Goal: Task Accomplishment & Management: Manage account settings

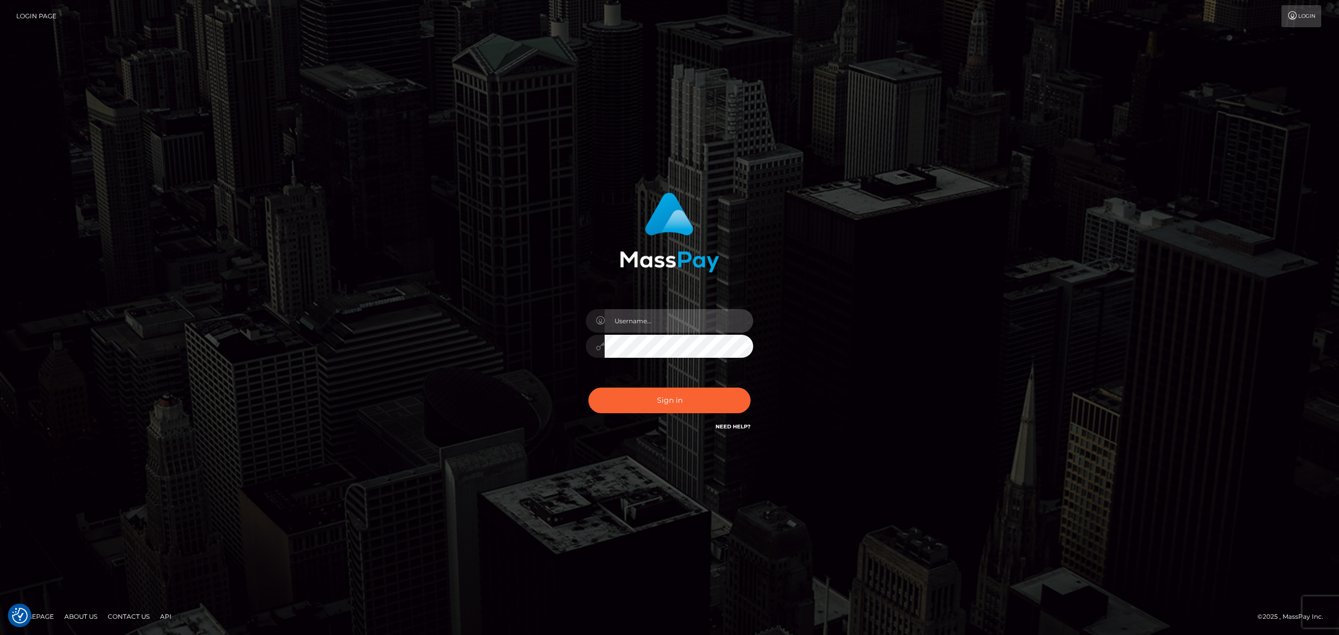
drag, startPoint x: 647, startPoint y: 325, endPoint x: 650, endPoint y: 331, distance: 6.8
click at [647, 325] on input "text" at bounding box center [679, 321] width 149 height 24
type input "Eric"
click at [655, 402] on button "Sign in" at bounding box center [669, 401] width 162 height 26
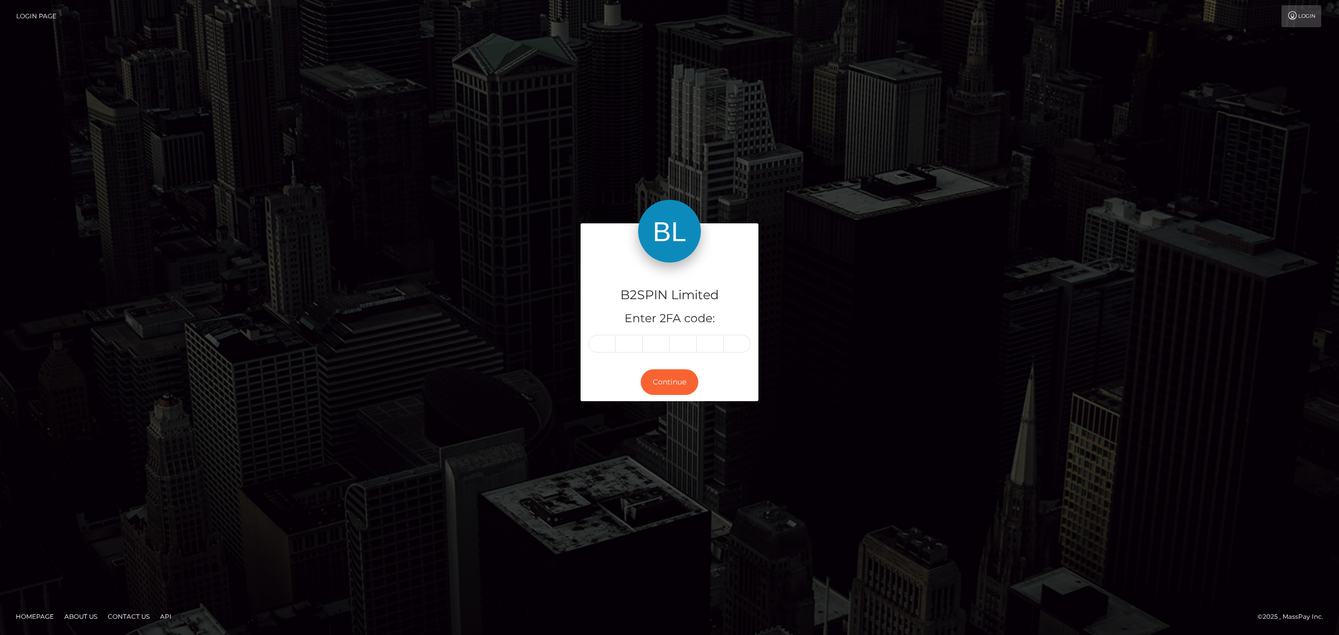
drag, startPoint x: 588, startPoint y: 346, endPoint x: 601, endPoint y: 339, distance: 14.3
click at [588, 346] on div at bounding box center [669, 344] width 162 height 18
click at [603, 339] on input "text" at bounding box center [601, 344] width 27 height 18
paste input "9"
type input "9"
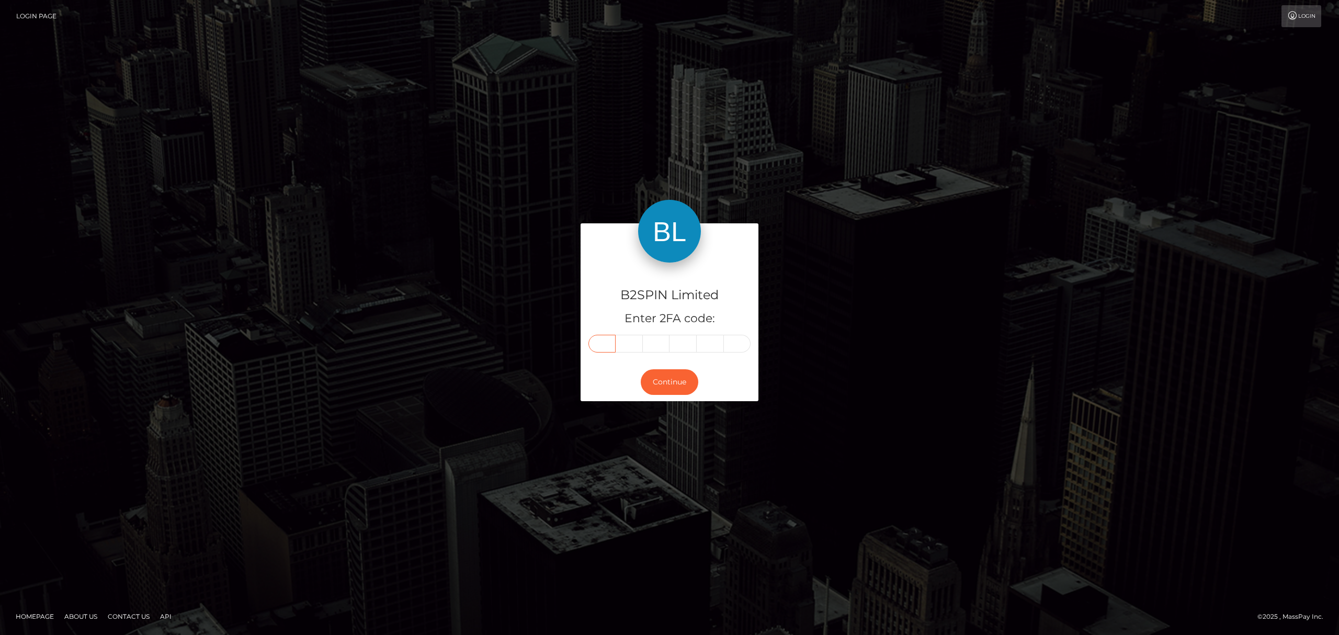
type input "7"
type input "4"
type input "1"
type input "6"
type input "2"
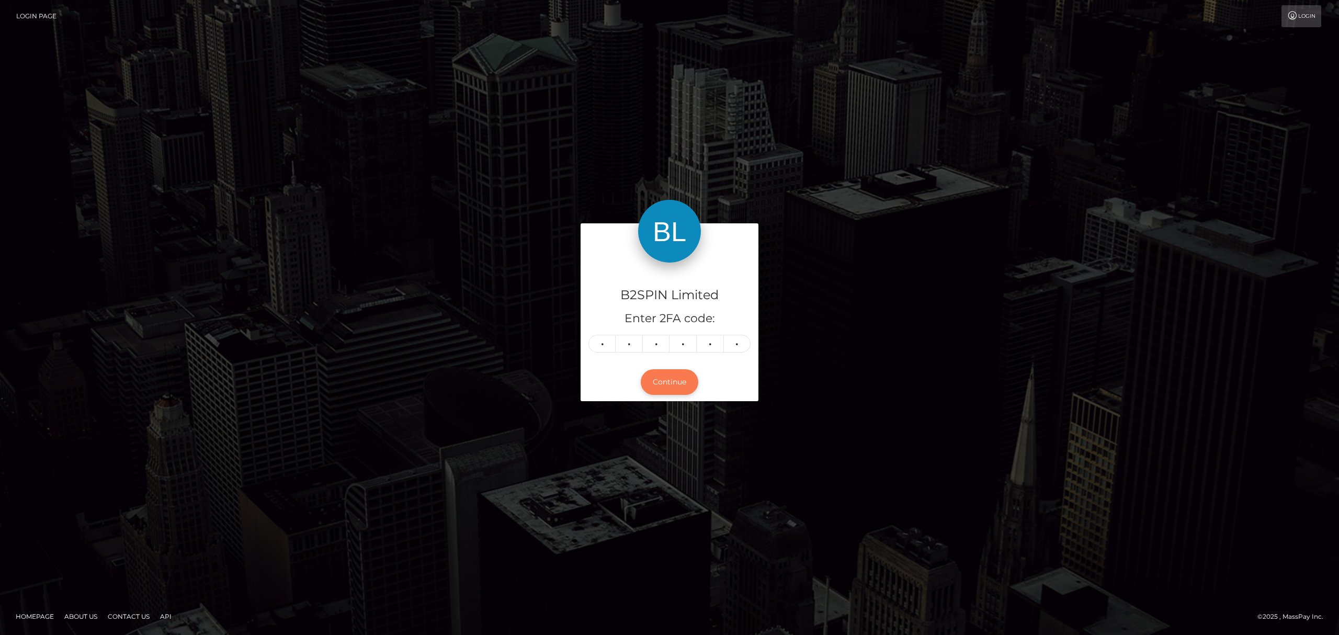
click at [670, 374] on button "Continue" at bounding box center [670, 382] width 58 height 26
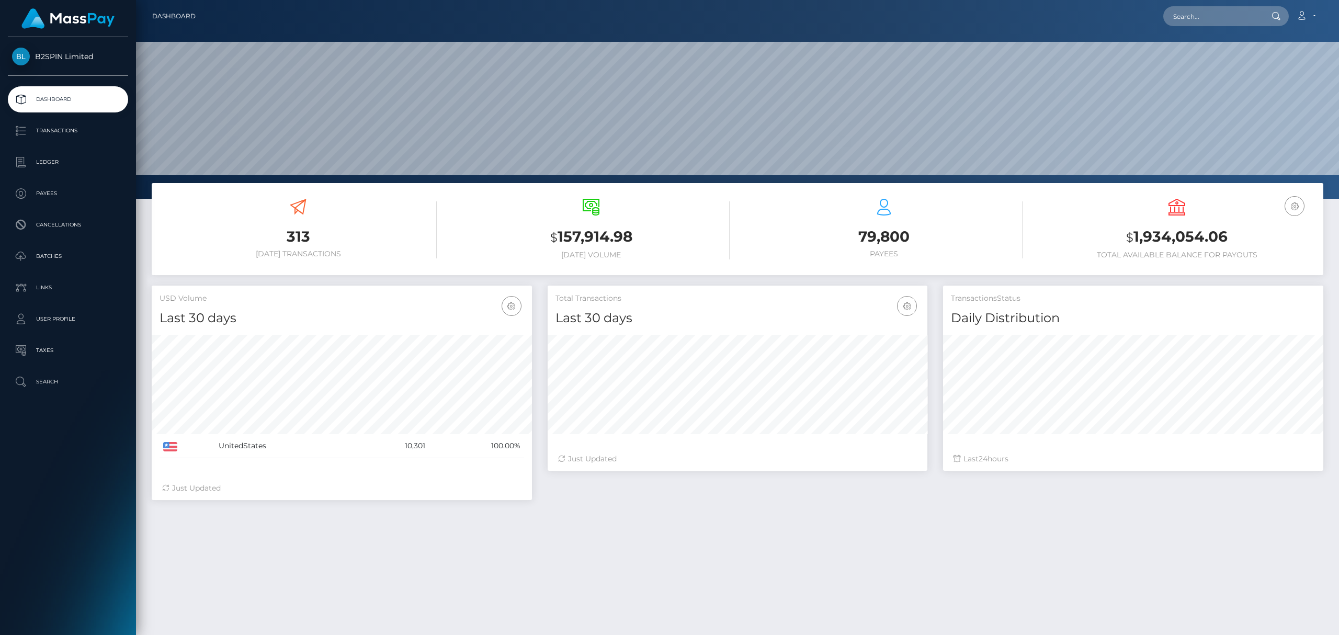
scroll to position [185, 380]
click at [74, 129] on p "Transactions" at bounding box center [68, 131] width 112 height 16
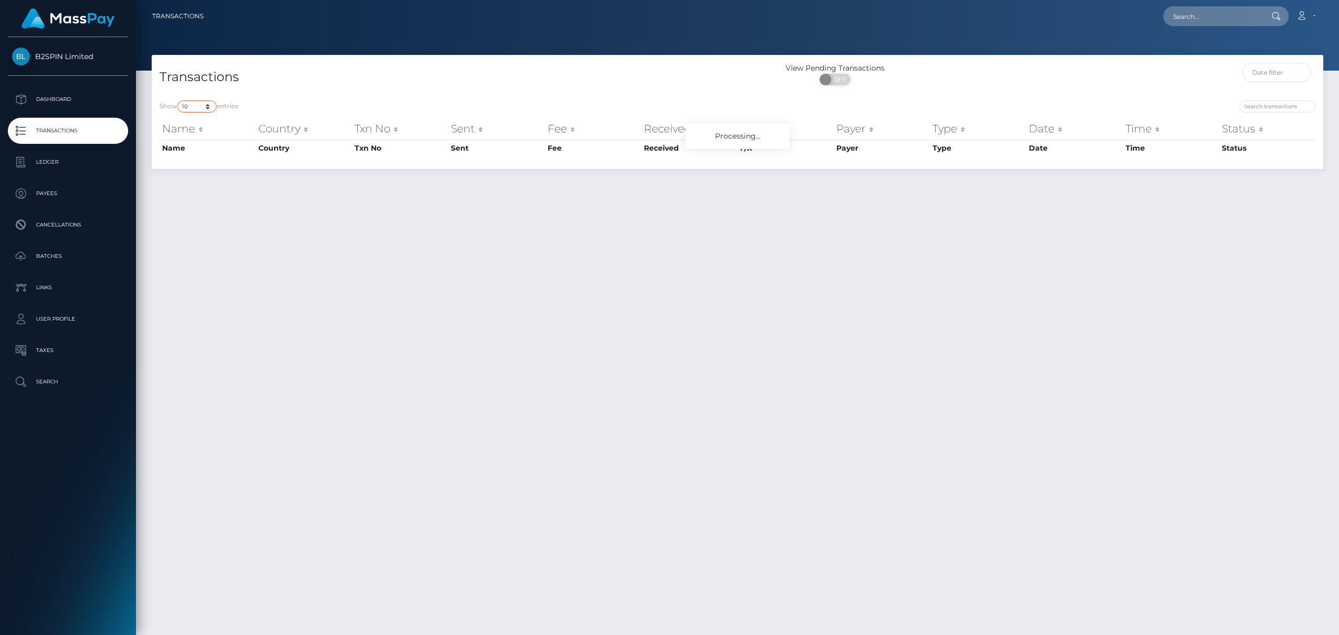
click at [196, 100] on select "10 25 50 100 250 500 1,000 3,500" at bounding box center [196, 106] width 39 height 12
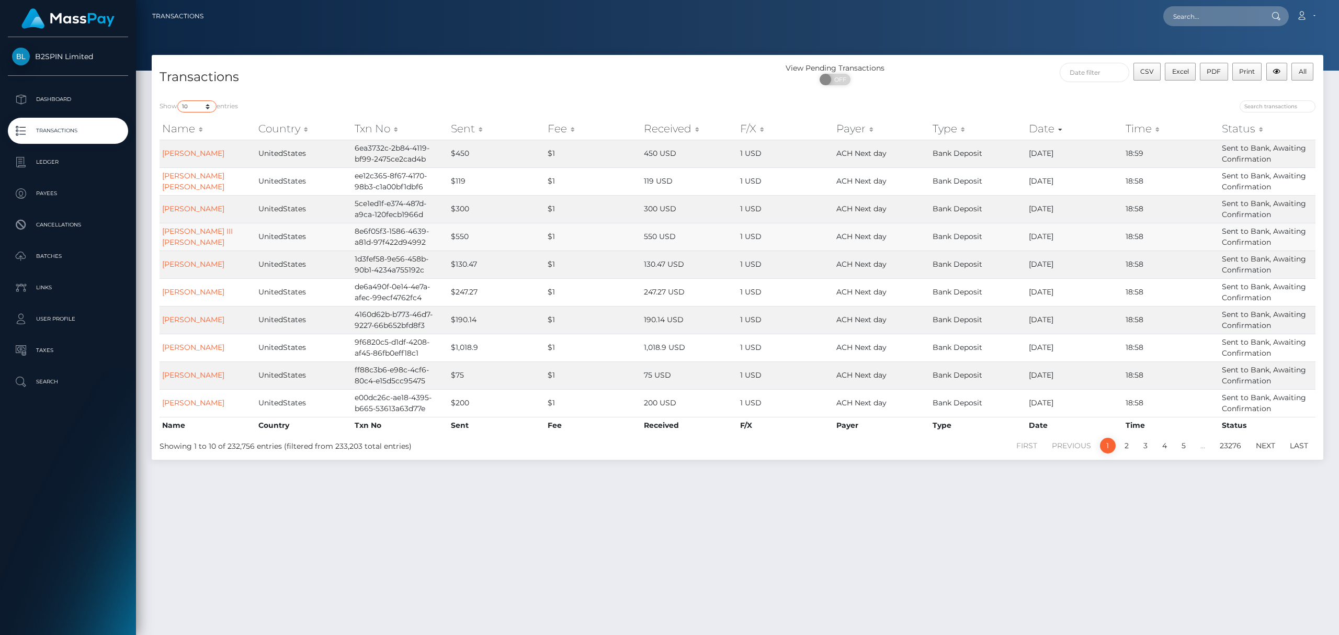
select select "3500"
click at [178, 100] on select "10 25 50 100 250 500 1,000 3,500" at bounding box center [196, 106] width 39 height 12
click at [831, 74] on span at bounding box center [827, 80] width 14 height 12
checkbox input "true"
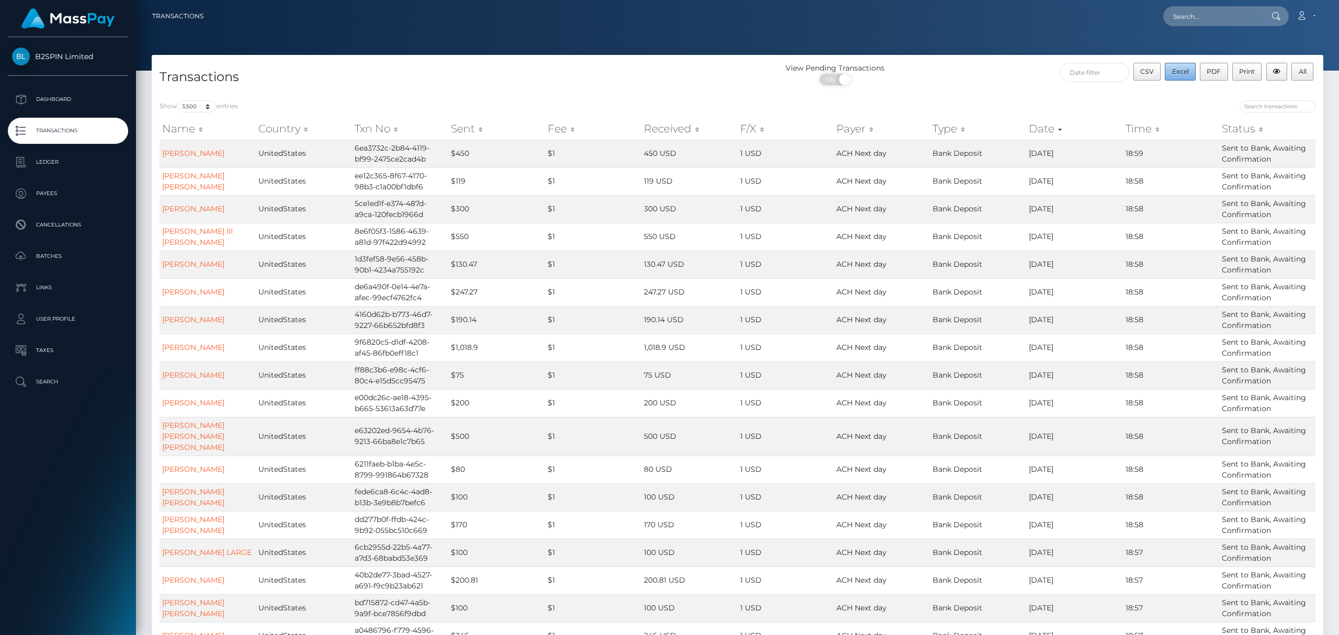
click at [1176, 73] on span "Excel" at bounding box center [1180, 71] width 17 height 8
click at [1223, 23] on input "text" at bounding box center [1212, 16] width 98 height 20
click at [1225, 10] on input "text" at bounding box center [1212, 16] width 98 height 20
click at [1193, 14] on input "text" at bounding box center [1212, 16] width 98 height 20
paste input "3103936"
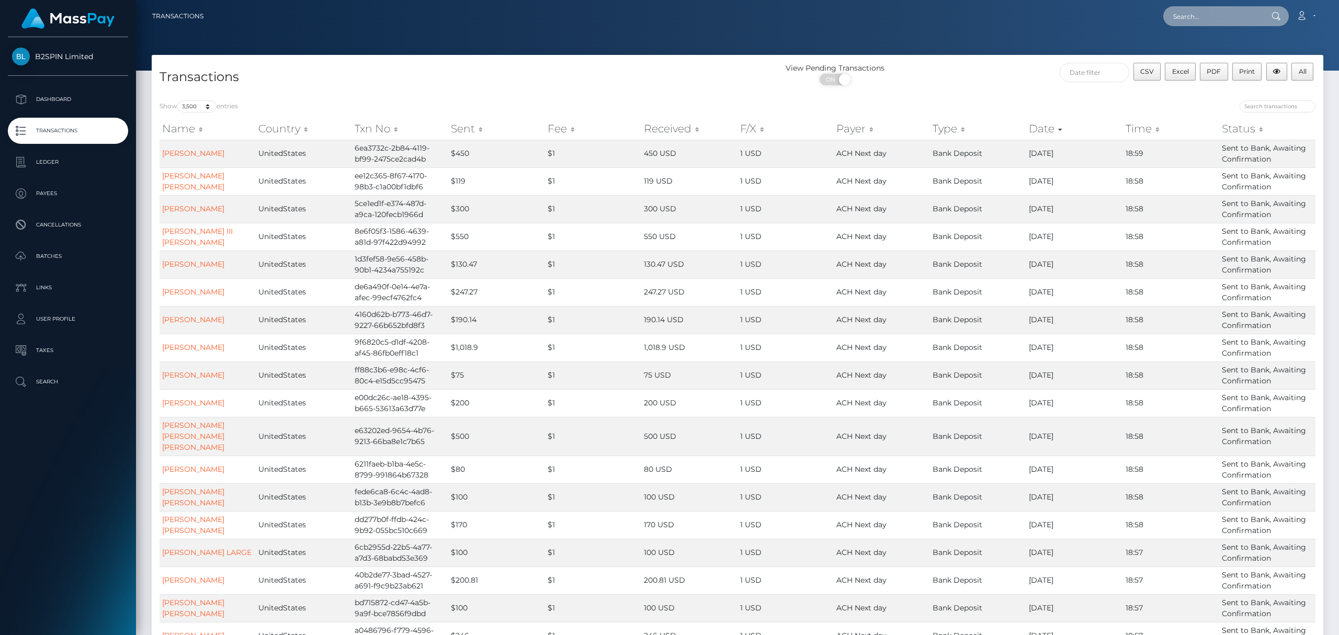
type input "3103936"
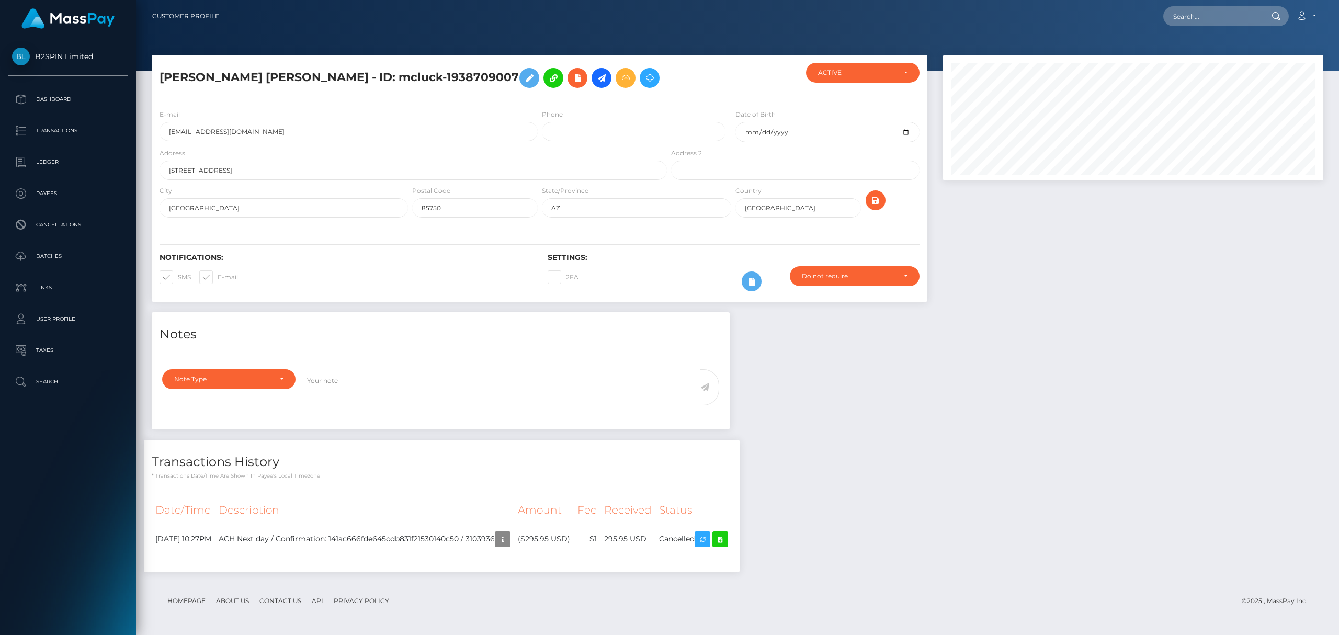
scroll to position [126, 380]
click at [924, 500] on div "Notes Note Type Compliance Clear Compliance General Note Type" at bounding box center [737, 447] width 1187 height 270
